Goal: Information Seeking & Learning: Find specific fact

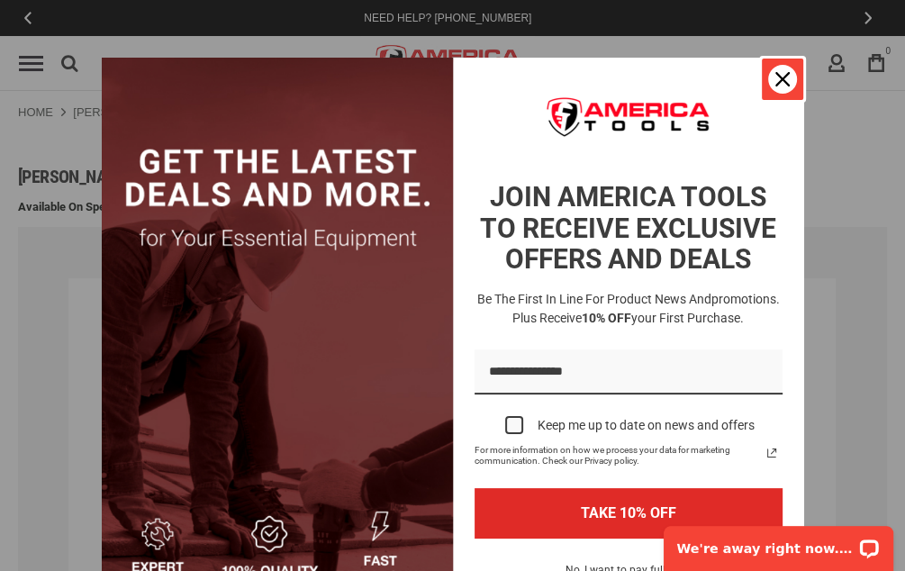
click at [768, 77] on div "Close" at bounding box center [782, 79] width 29 height 29
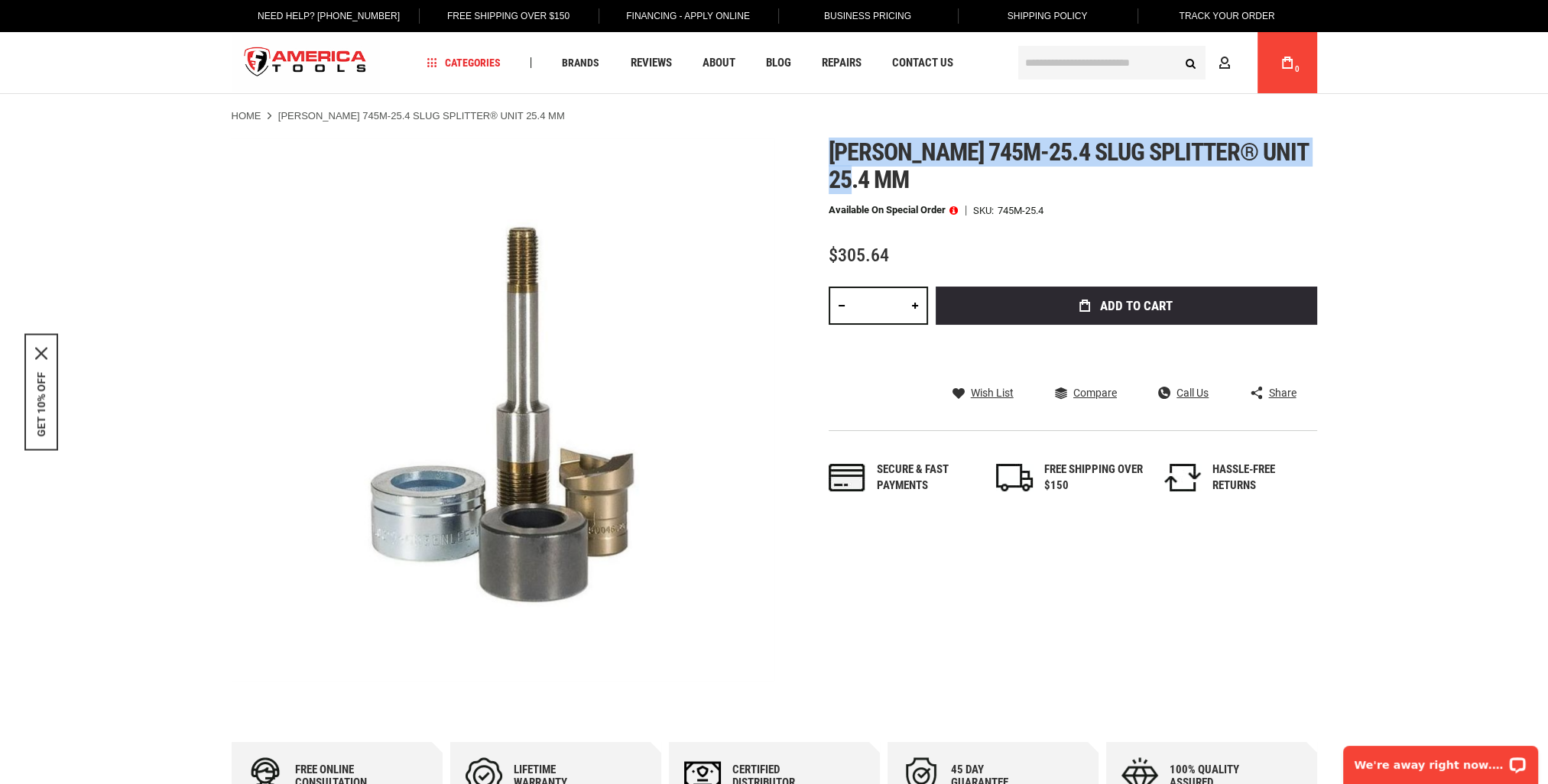
drag, startPoint x: 884, startPoint y: 182, endPoint x: 833, endPoint y: 154, distance: 58.2
click at [833, 154] on h1 "[PERSON_NAME] 745m-25.4 slug splitter® unit 25.4 mm" at bounding box center [1074, 165] width 489 height 55
copy span "[PERSON_NAME] 745m-25.4 slug splitter® unit 25.4 mm"
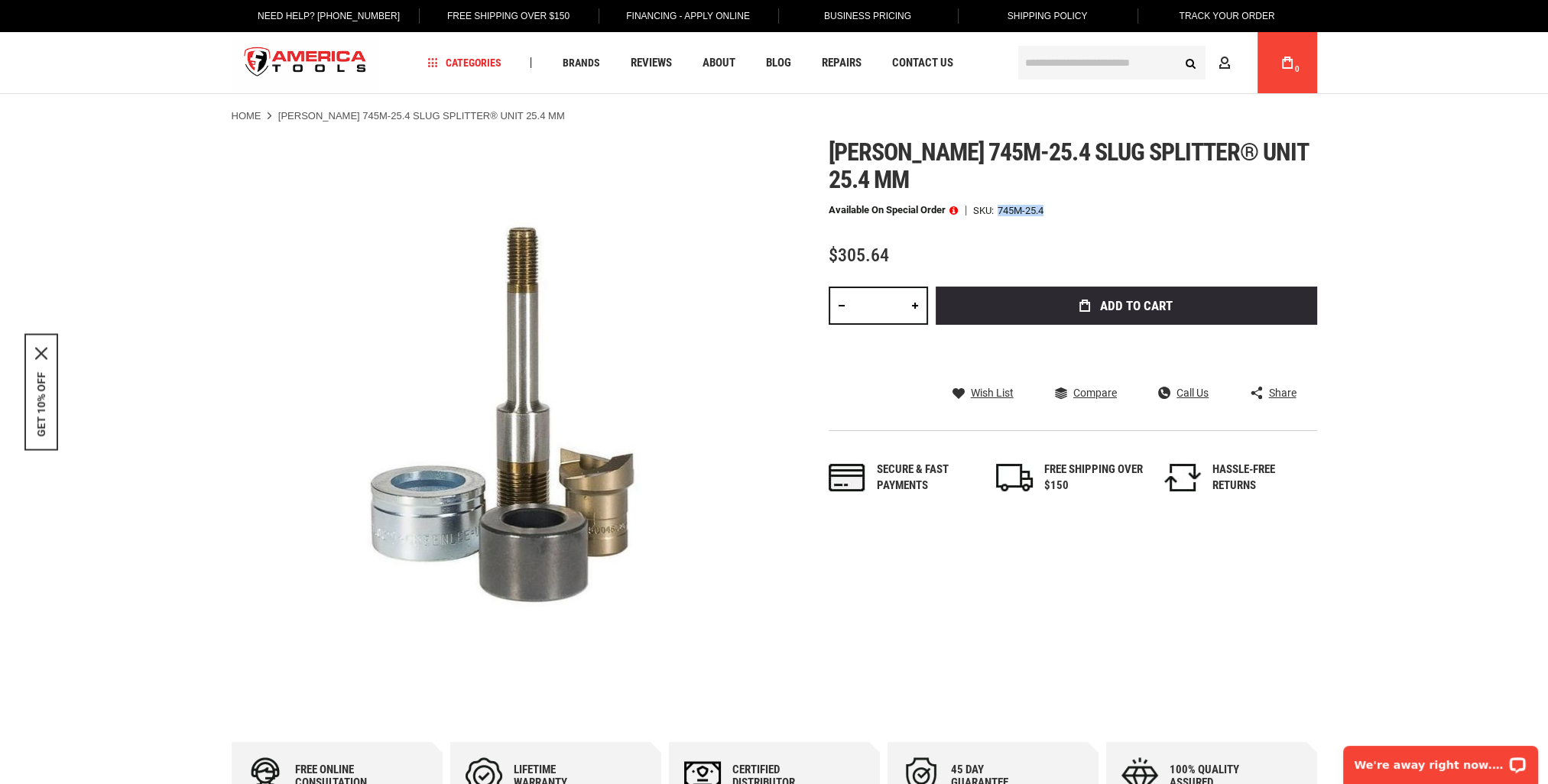
drag, startPoint x: 1052, startPoint y: 204, endPoint x: 1001, endPoint y: 209, distance: 51.2
click at [1001, 209] on div "Available on Special Order SKU 745M-25.4" at bounding box center [1074, 210] width 489 height 11
copy div "745M-25.4"
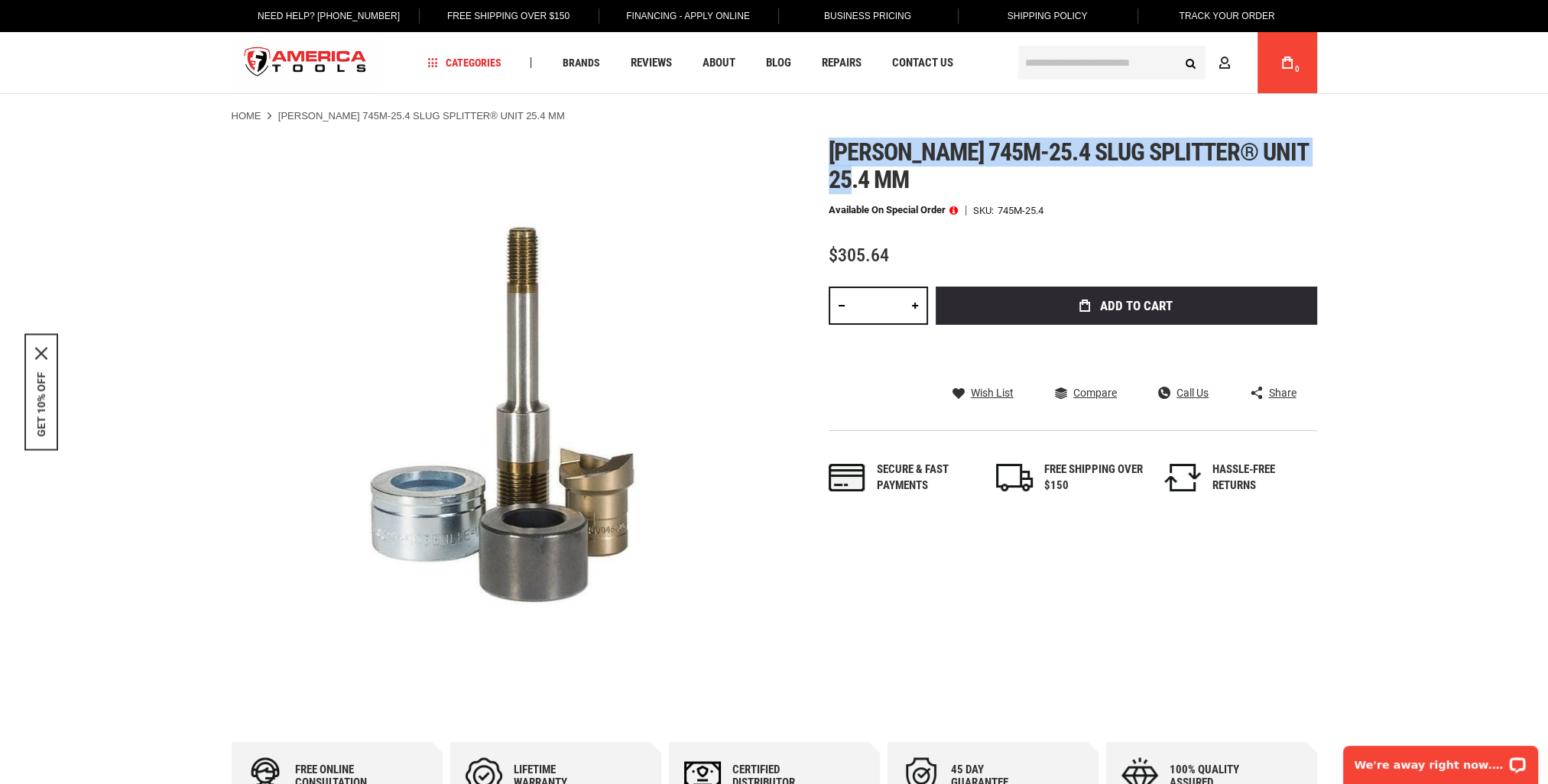
drag, startPoint x: 924, startPoint y: 185, endPoint x: 811, endPoint y: 154, distance: 117.2
click at [811, 154] on div "Skip to the end of the images gallery Skip to the beginning of the images galle…" at bounding box center [774, 410] width 1085 height 543
copy span "[PERSON_NAME] 745m-25.4 slug splitter® unit 25.4 mm"
